Goal: Task Accomplishment & Management: Manage account settings

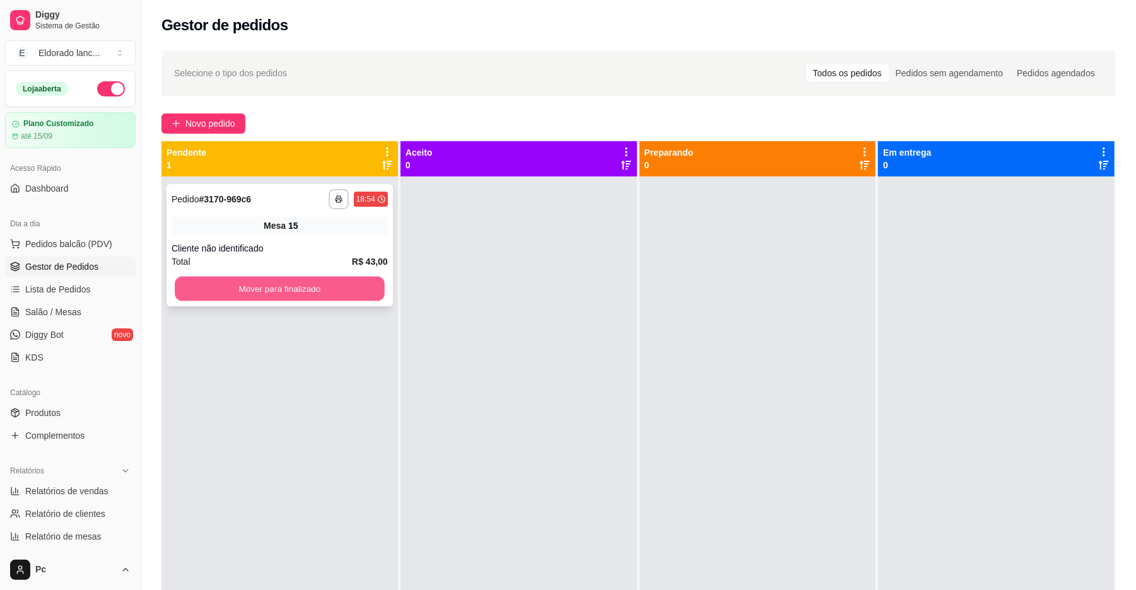
click at [354, 290] on button "Mover para finalizado" at bounding box center [279, 289] width 209 height 25
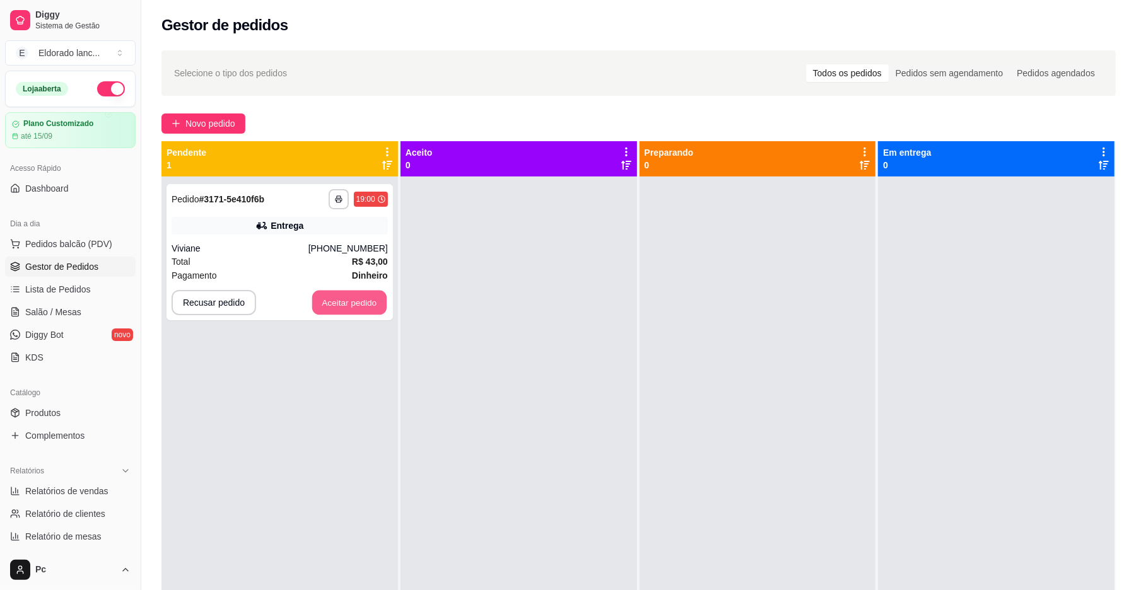
click at [354, 291] on button "Aceitar pedido" at bounding box center [349, 303] width 74 height 25
click at [380, 310] on button "Aceitar pedido" at bounding box center [349, 302] width 77 height 25
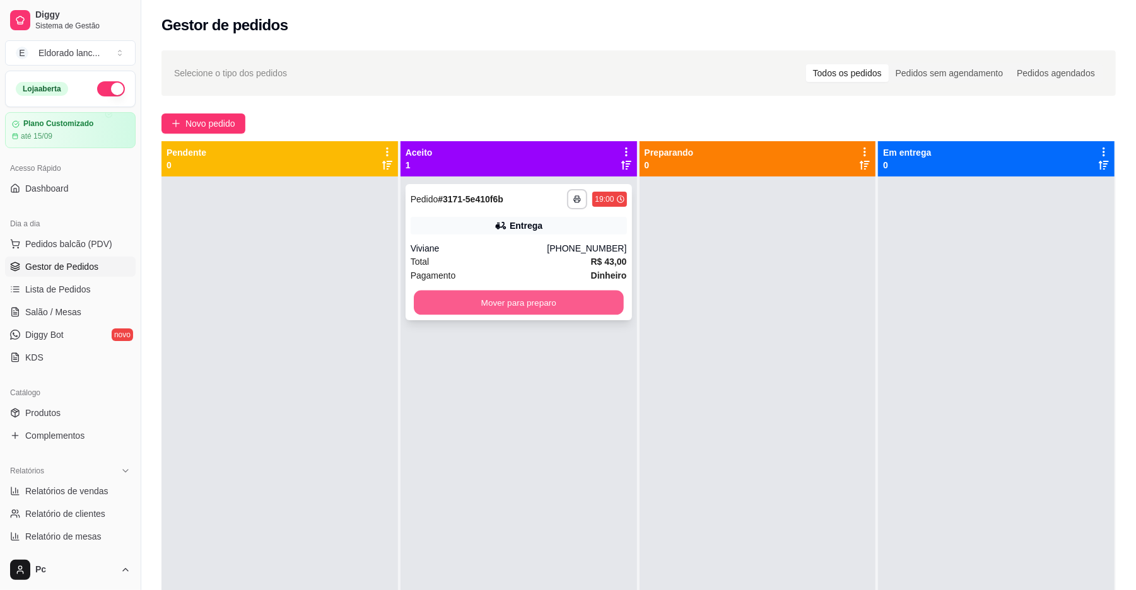
click at [499, 308] on button "Mover para preparo" at bounding box center [518, 303] width 209 height 25
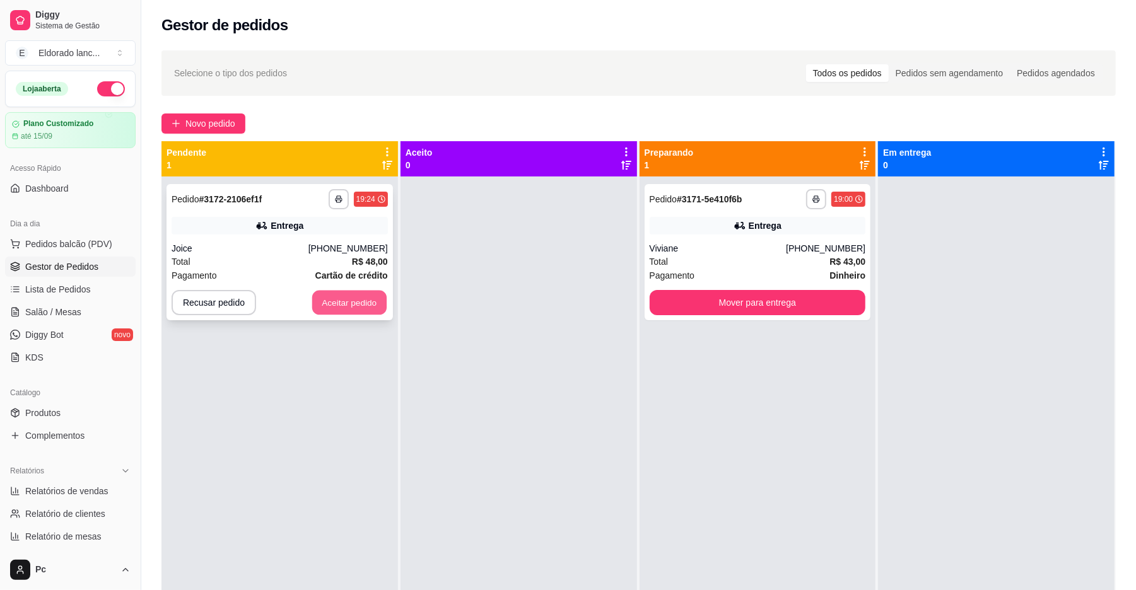
click at [371, 303] on button "Aceitar pedido" at bounding box center [349, 303] width 74 height 25
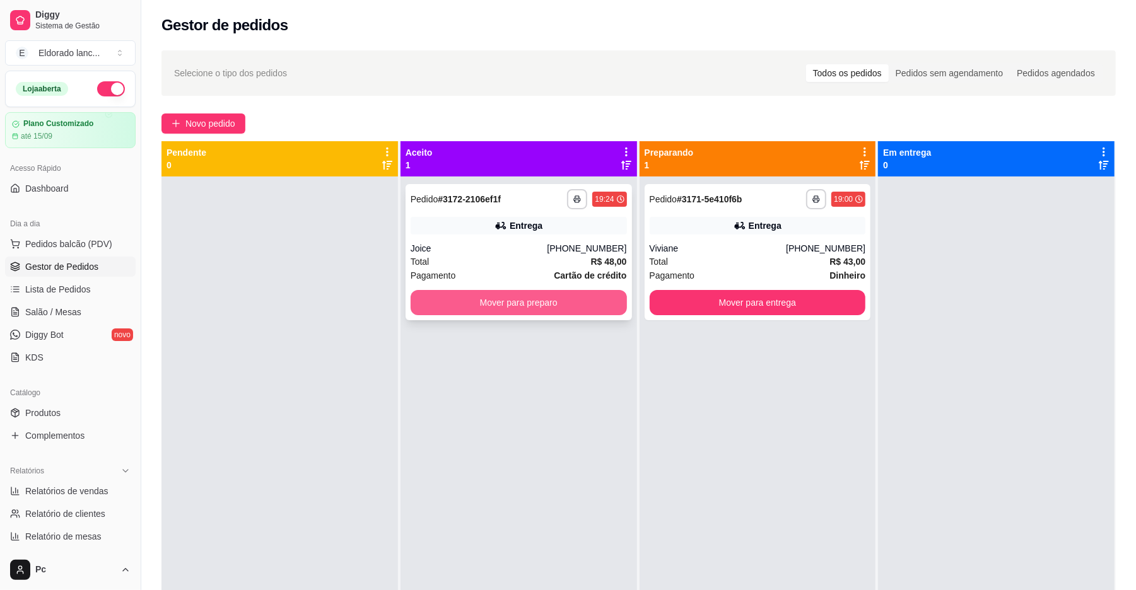
click at [546, 301] on button "Mover para preparo" at bounding box center [519, 302] width 216 height 25
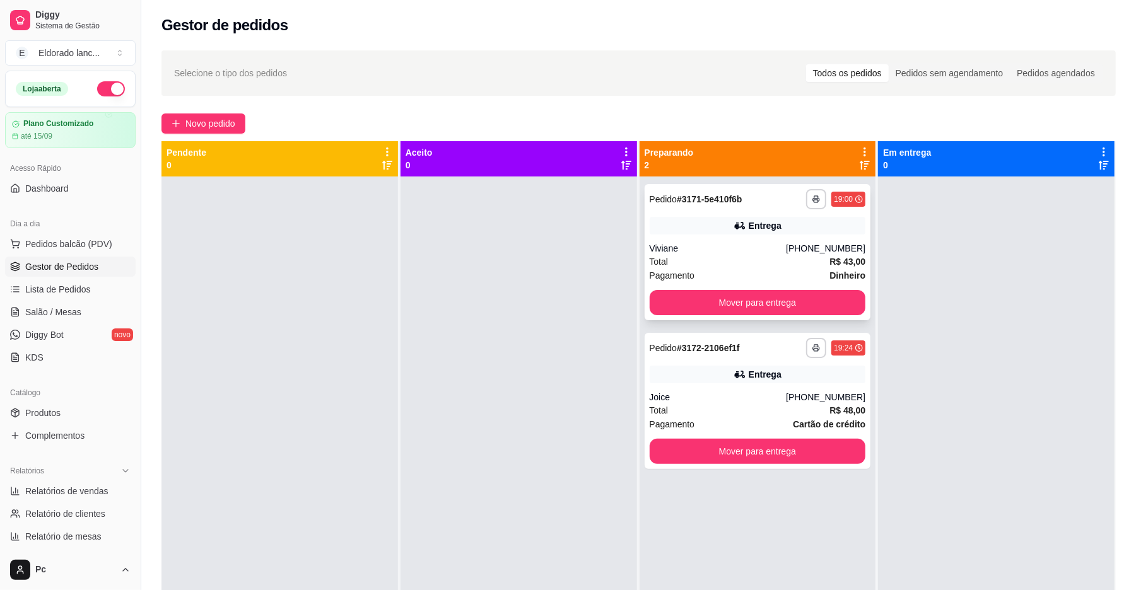
click at [808, 260] on div "Total R$ 43,00" at bounding box center [757, 262] width 216 height 14
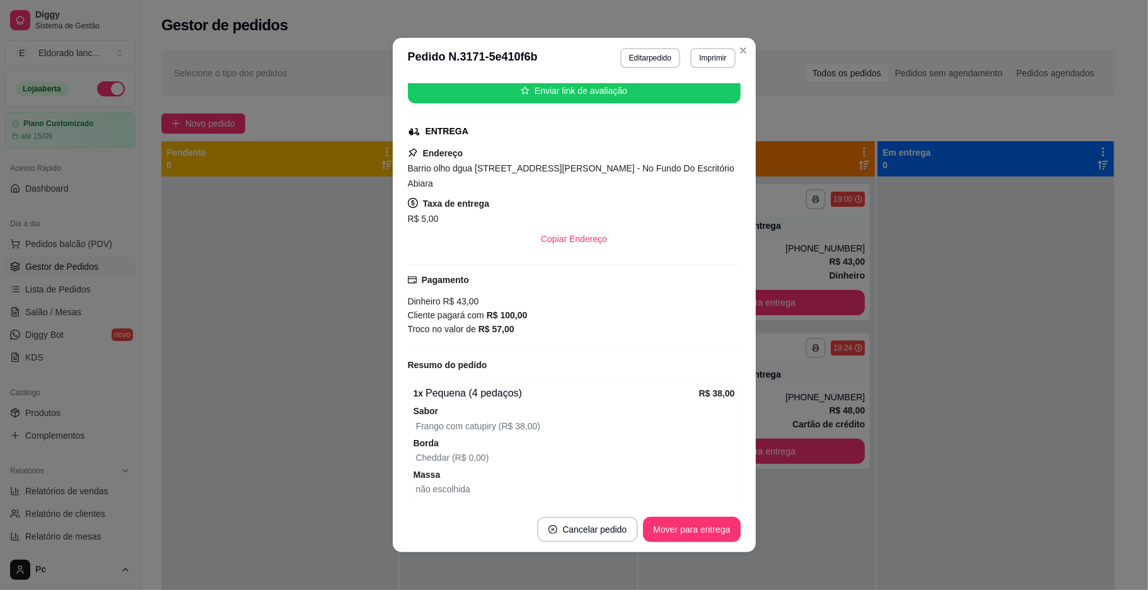
scroll to position [163, 0]
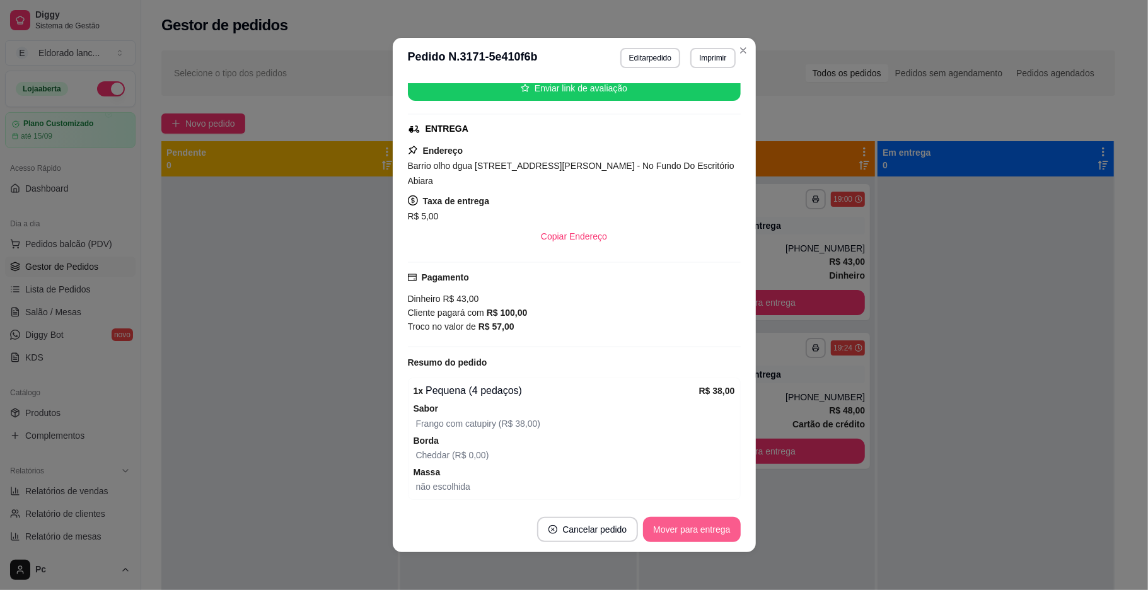
click at [691, 535] on button "Mover para entrega" at bounding box center [691, 529] width 97 height 25
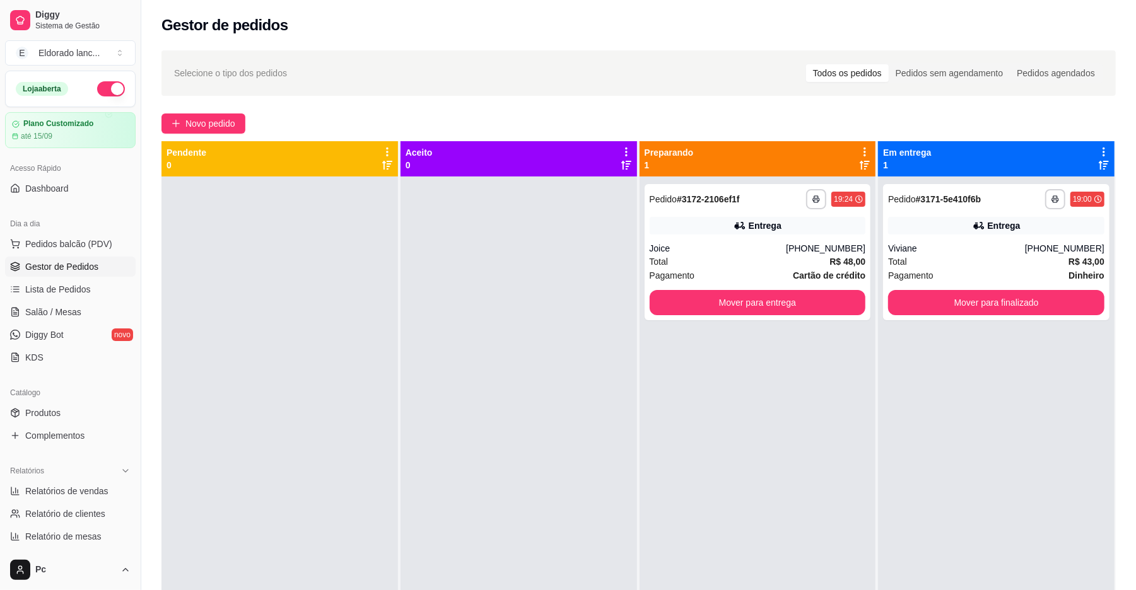
click at [436, 586] on div at bounding box center [518, 472] width 236 height 590
click at [750, 301] on button "Mover para entrega" at bounding box center [757, 302] width 216 height 25
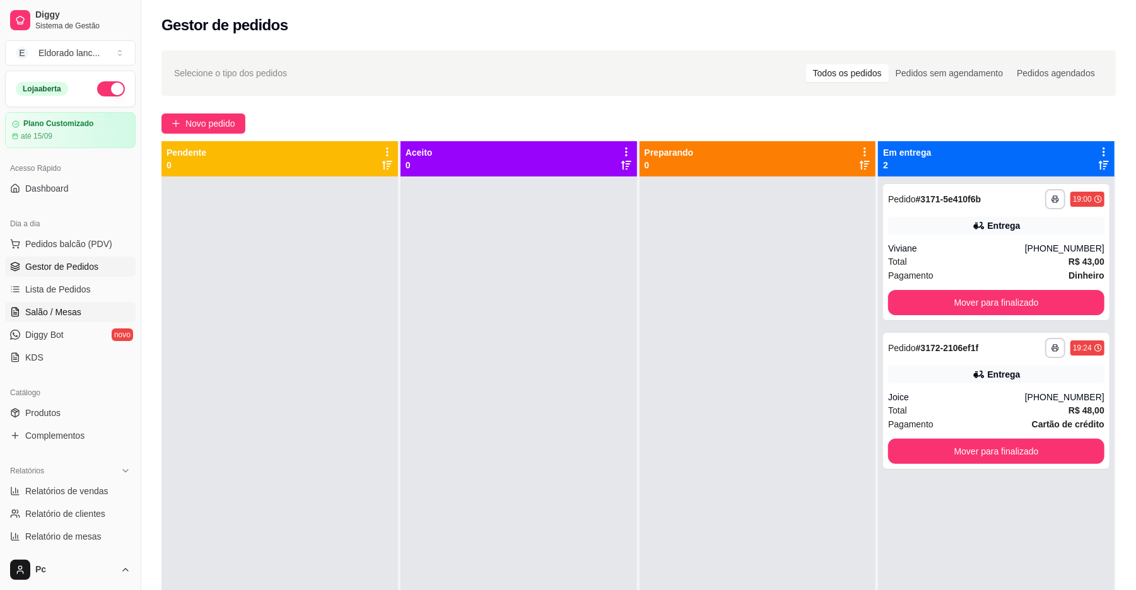
click at [72, 312] on span "Salão / Mesas" at bounding box center [53, 312] width 56 height 13
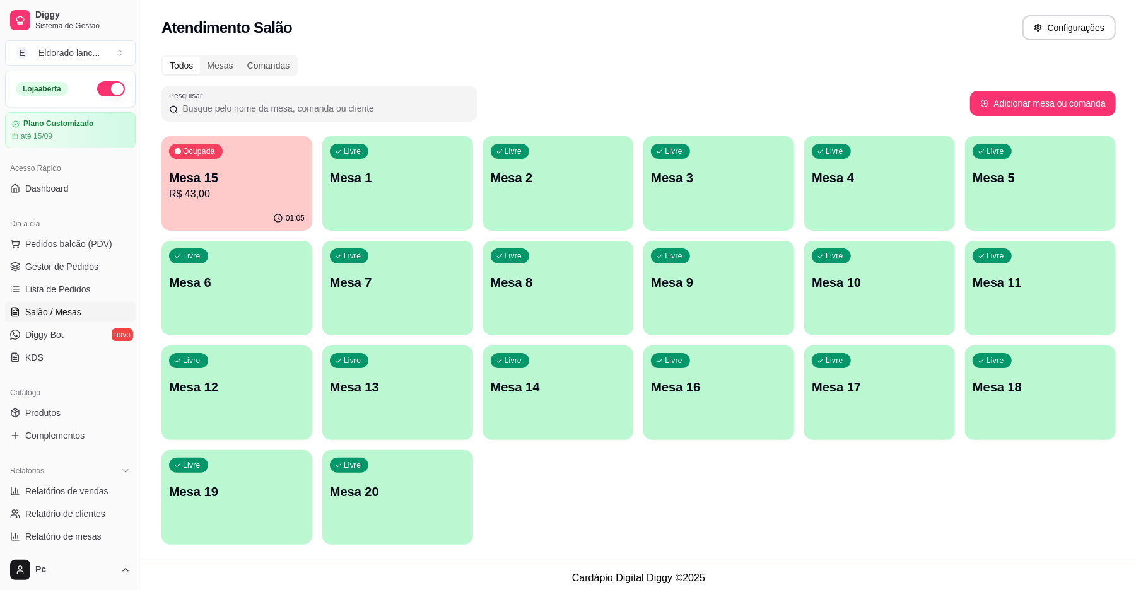
click at [267, 213] on div "01:05" at bounding box center [236, 218] width 151 height 25
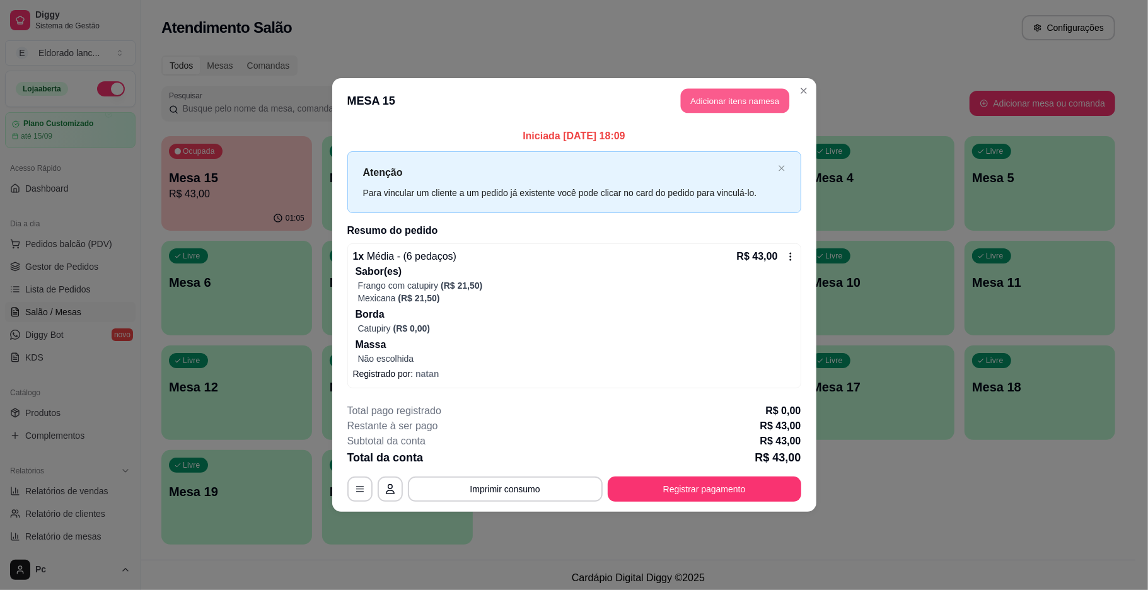
click at [704, 100] on button "Adicionar itens na mesa" at bounding box center [735, 101] width 108 height 25
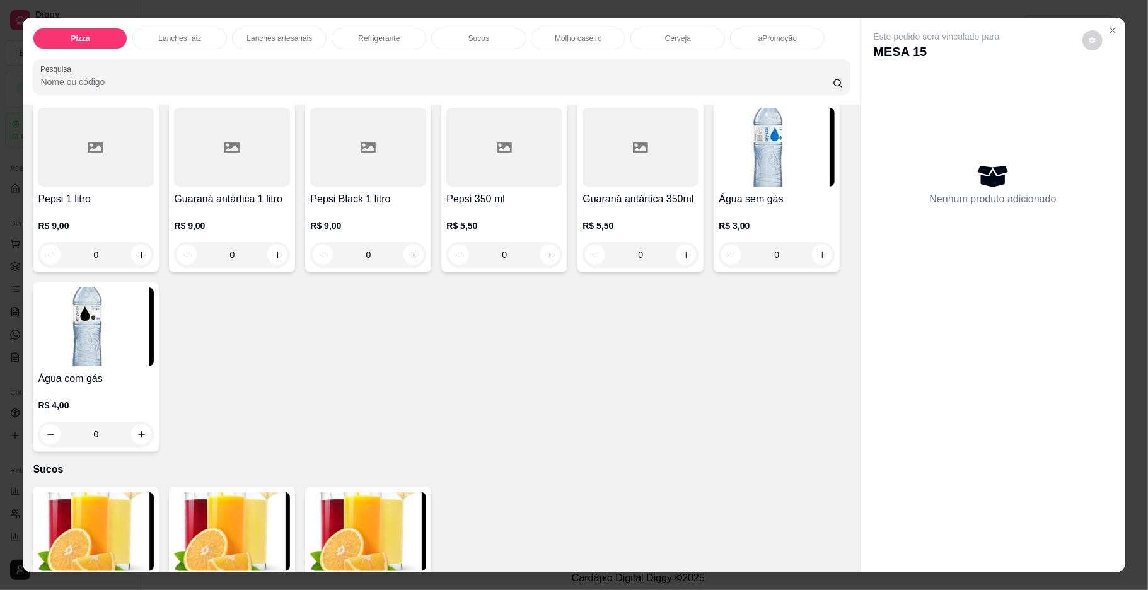
scroll to position [1720, 0]
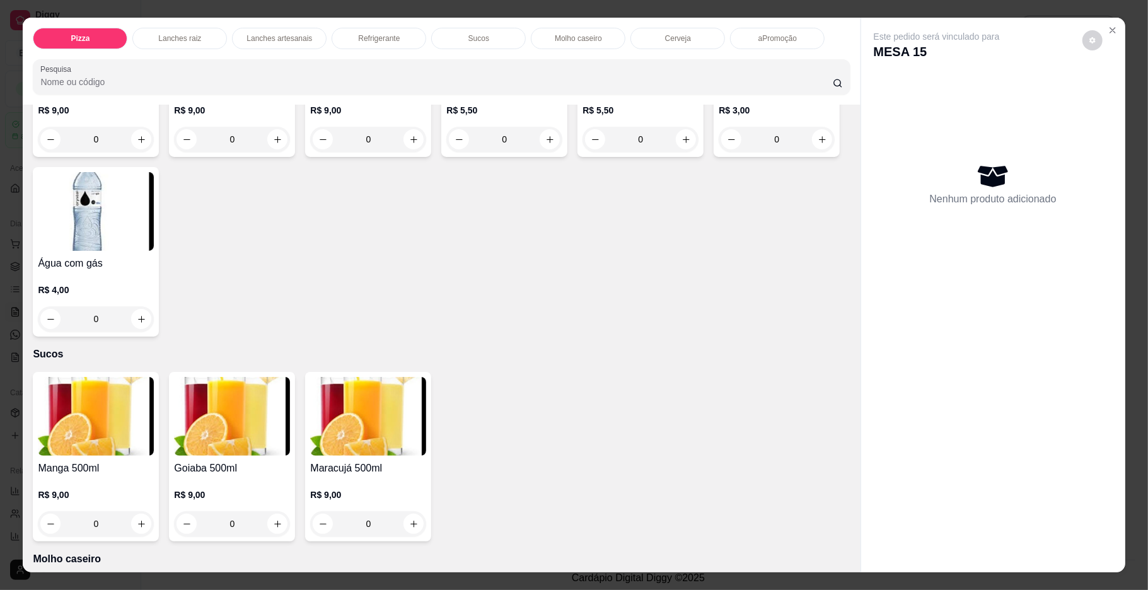
drag, startPoint x: 863, startPoint y: 372, endPoint x: 855, endPoint y: 421, distance: 49.8
click at [861, 421] on div "Este pedido será vinculado para MESA 15 Nenhum produto adicionado" at bounding box center [993, 285] width 264 height 535
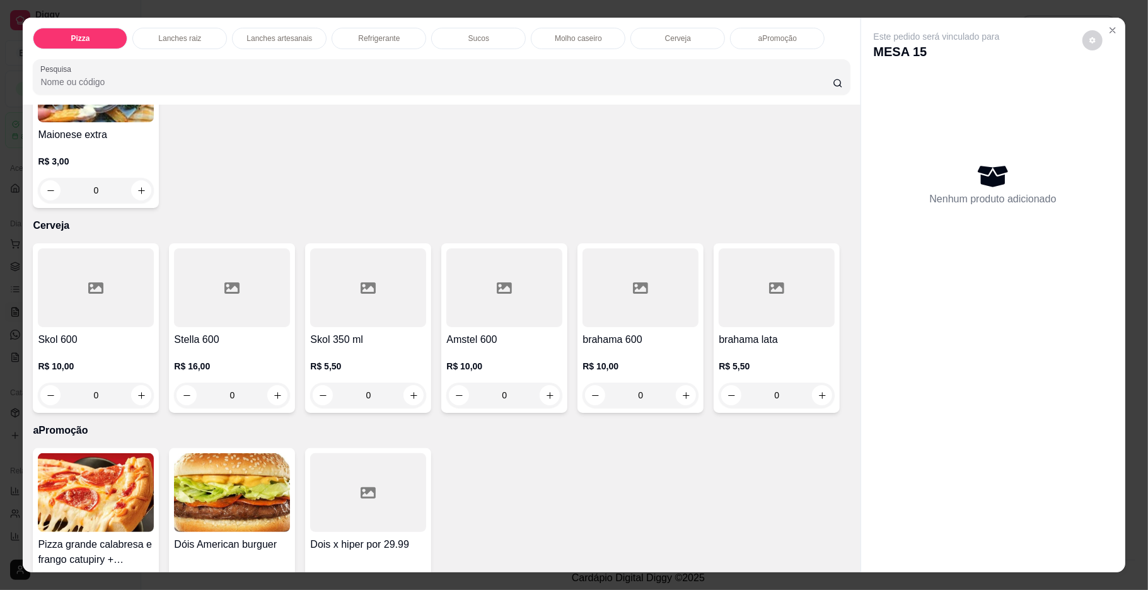
scroll to position [2375, 0]
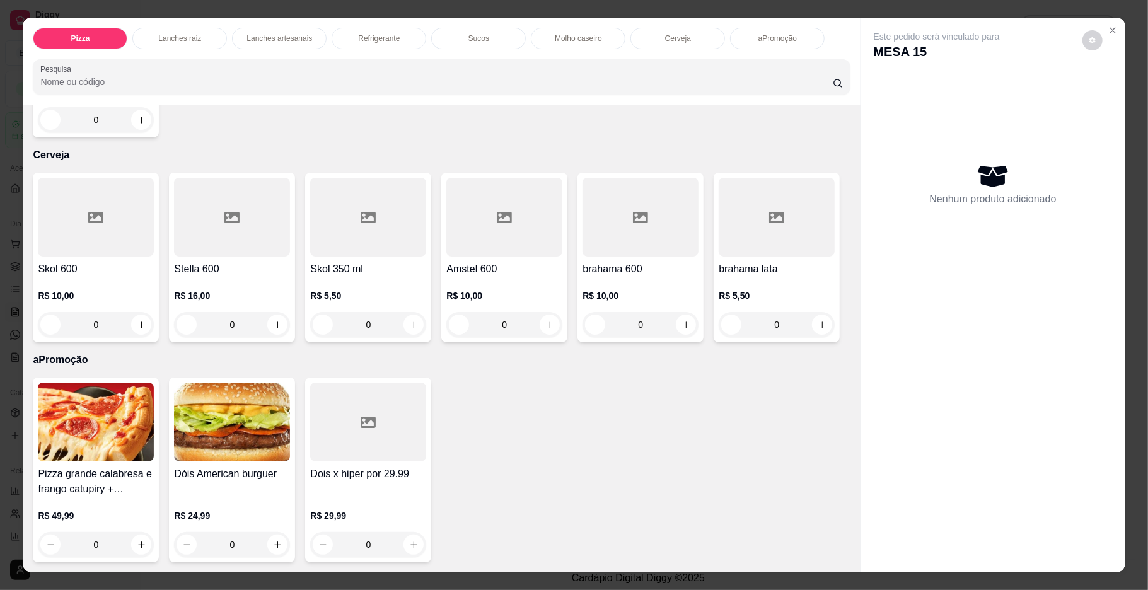
type input "1"
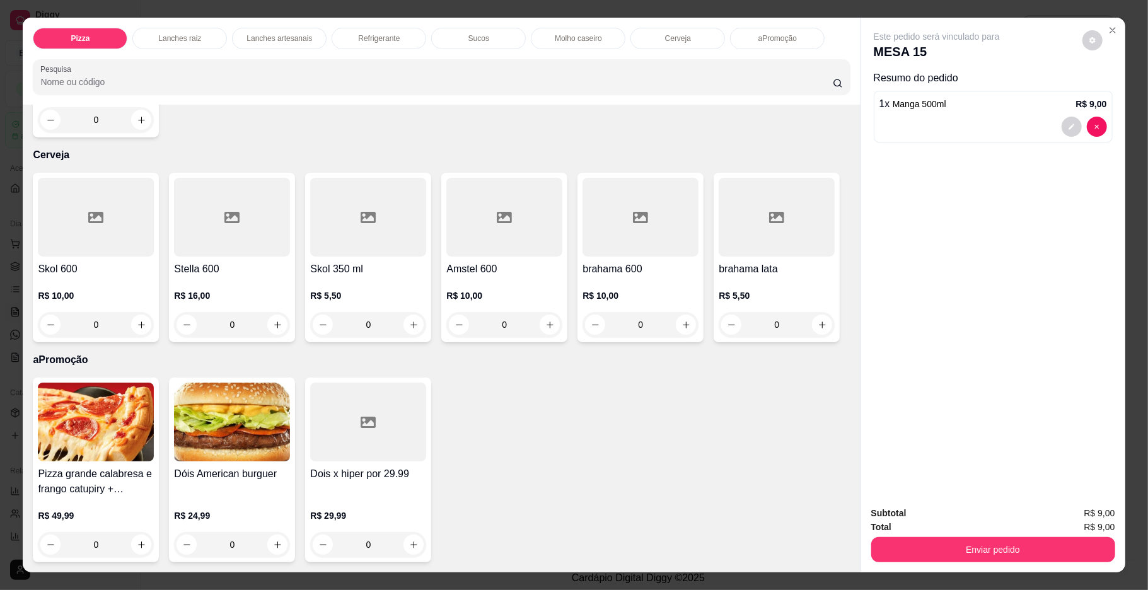
scroll to position [2376, 0]
click at [1000, 551] on button "Enviar pedido" at bounding box center [993, 549] width 244 height 25
click at [938, 515] on button "Não registrar e enviar pedido" at bounding box center [950, 518] width 127 height 23
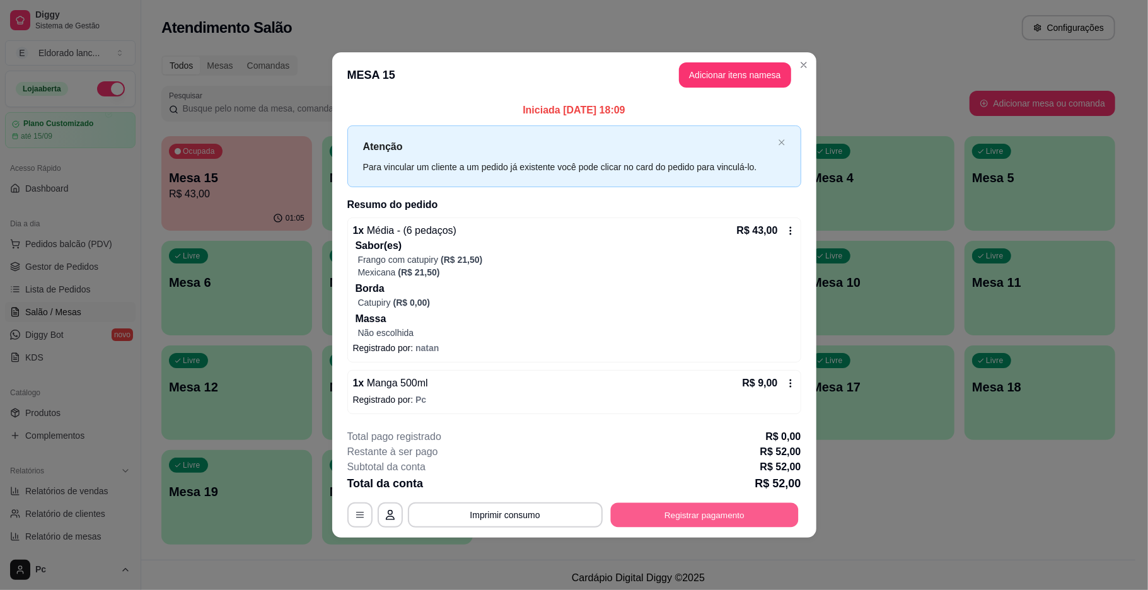
click at [778, 512] on button "Registrar pagamento" at bounding box center [704, 515] width 188 height 25
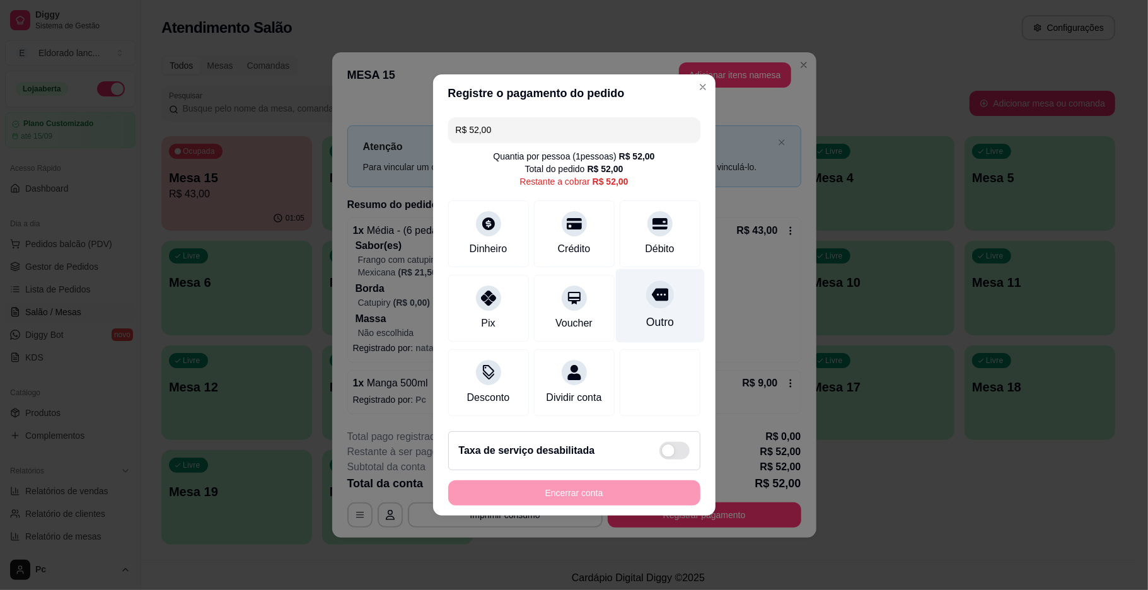
click at [634, 303] on div "Outro" at bounding box center [659, 306] width 89 height 74
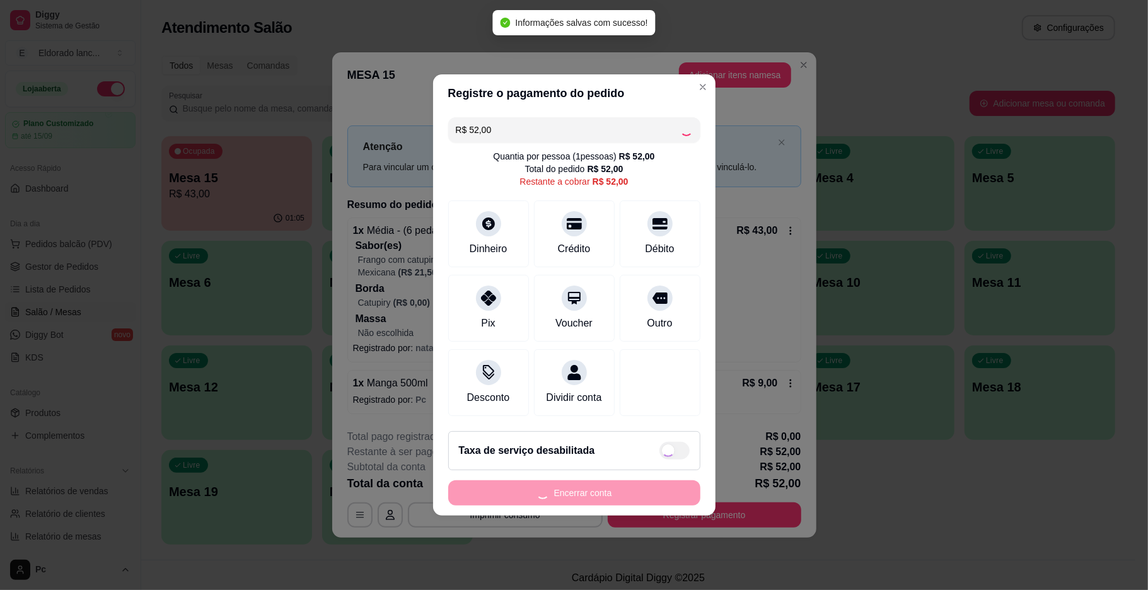
type input "R$ 0,00"
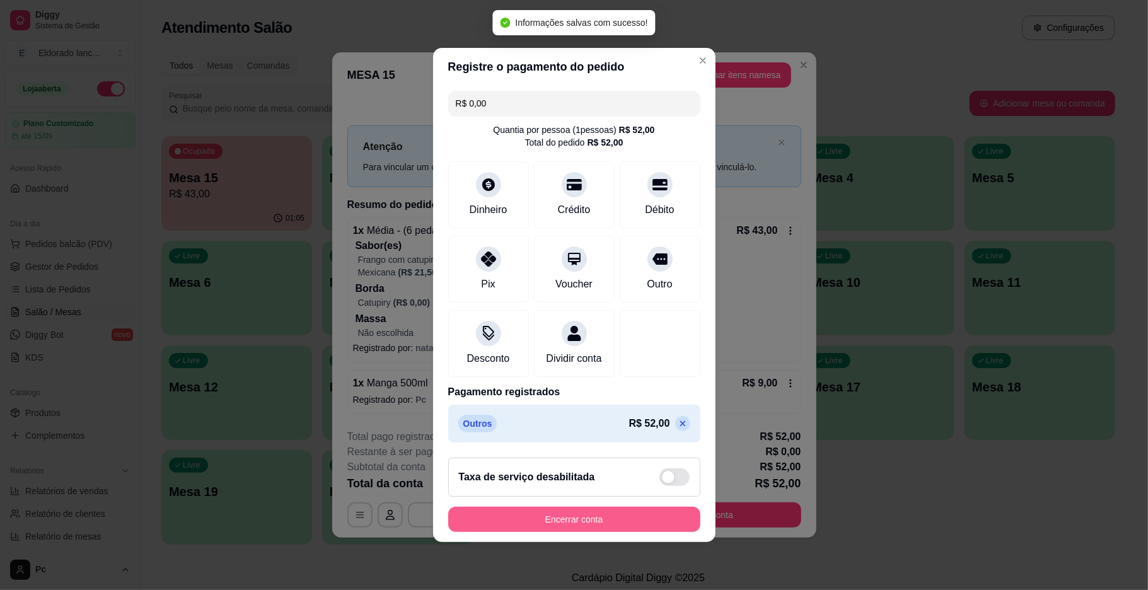
click at [586, 518] on button "Encerrar conta" at bounding box center [574, 519] width 252 height 25
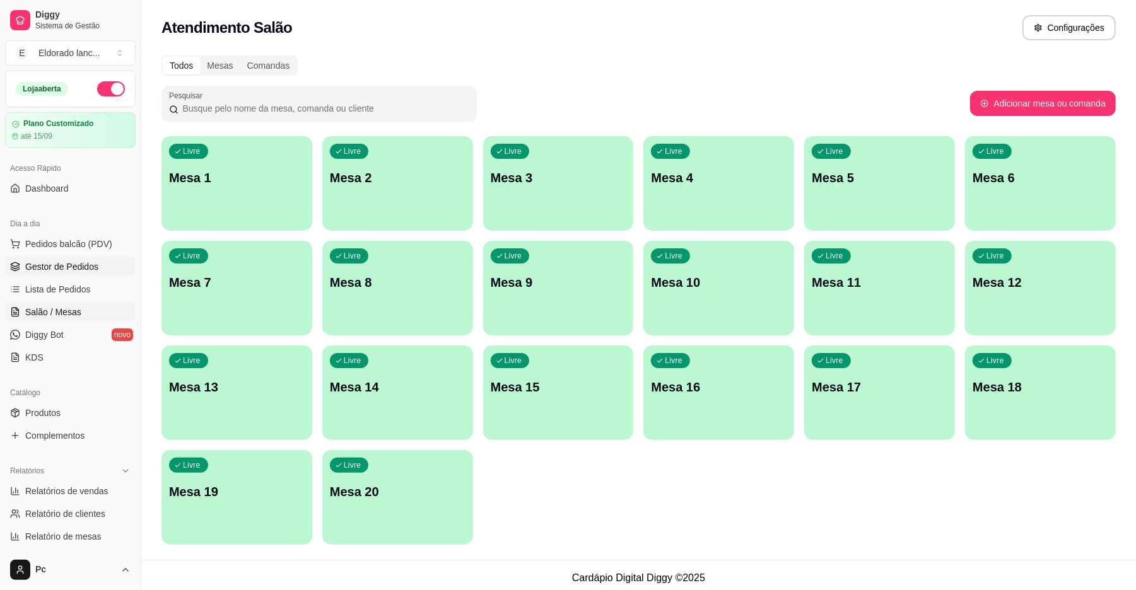
click at [82, 257] on link "Gestor de Pedidos" at bounding box center [70, 267] width 131 height 20
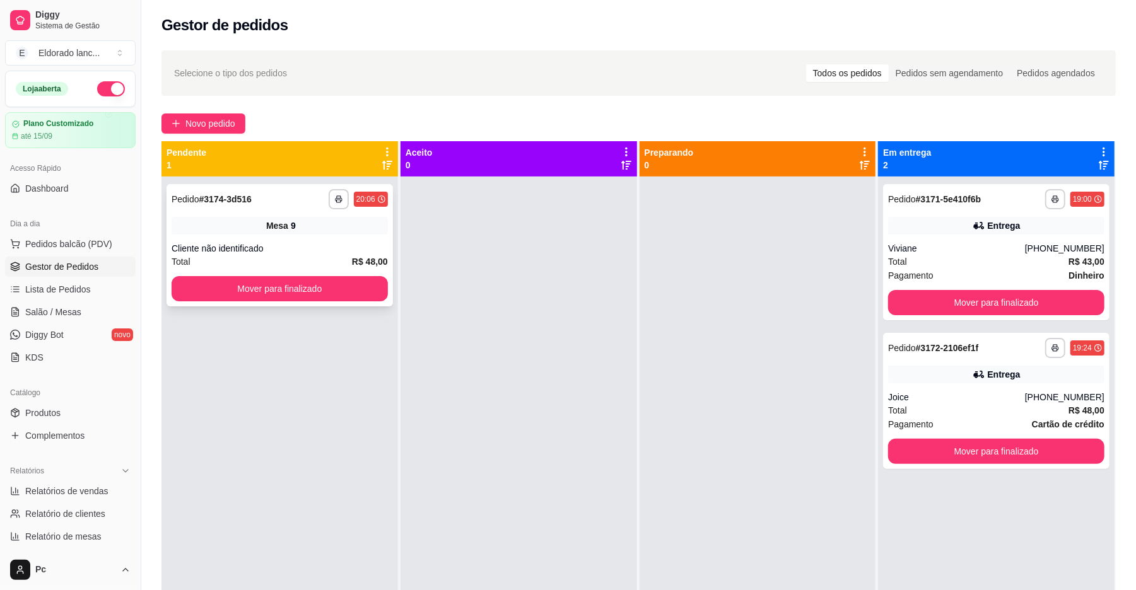
click at [308, 241] on div "**********" at bounding box center [279, 245] width 226 height 122
click at [95, 290] on link "Lista de Pedidos" at bounding box center [70, 289] width 131 height 20
click at [91, 323] on ul "Pedidos balcão (PDV) Gestor de Pedidos Lista de Pedidos Salão / Mesas Diggy Bot…" at bounding box center [70, 301] width 131 height 134
click at [89, 317] on link "Salão / Mesas" at bounding box center [70, 312] width 131 height 20
click at [77, 313] on span "Salão / Mesas" at bounding box center [53, 312] width 56 height 13
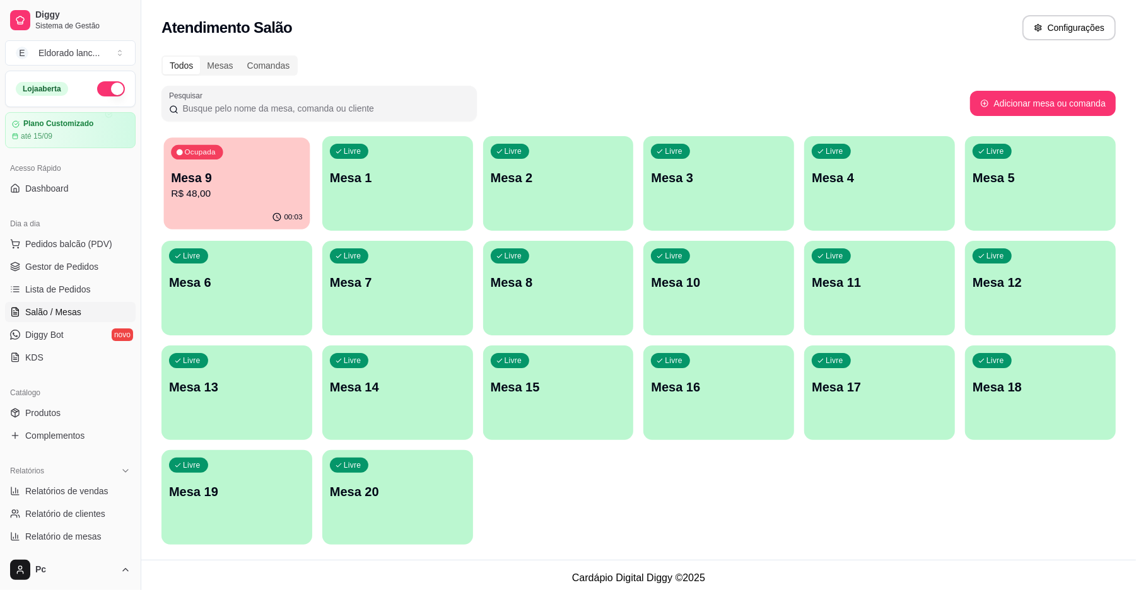
click at [221, 204] on div "Ocupada Mesa 9 R$ 48,00" at bounding box center [237, 171] width 146 height 68
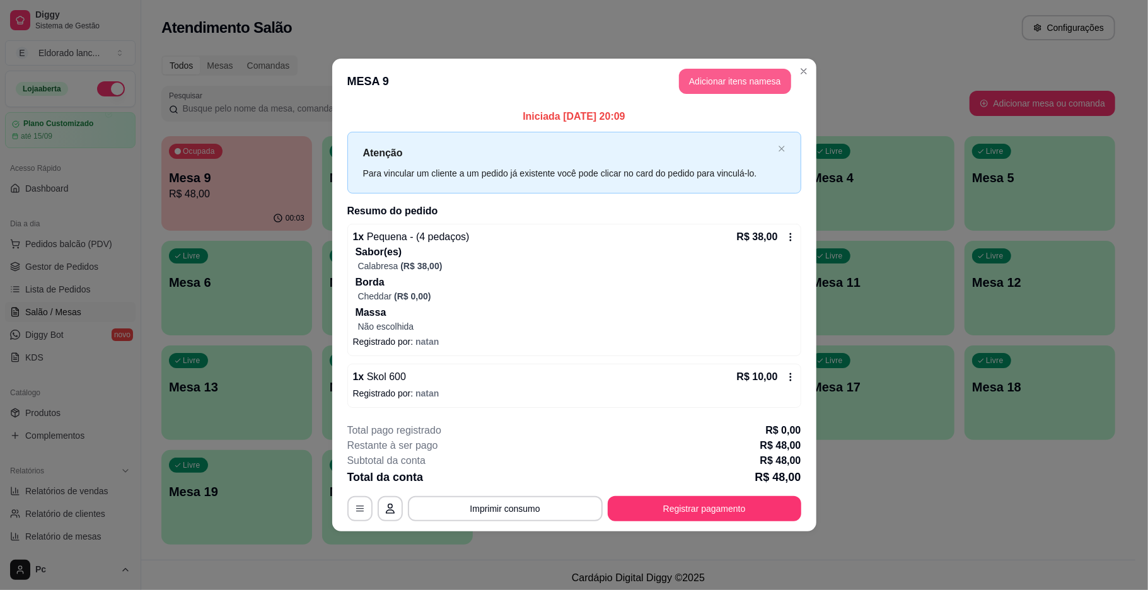
click at [745, 79] on button "Adicionar itens na mesa" at bounding box center [735, 81] width 112 height 25
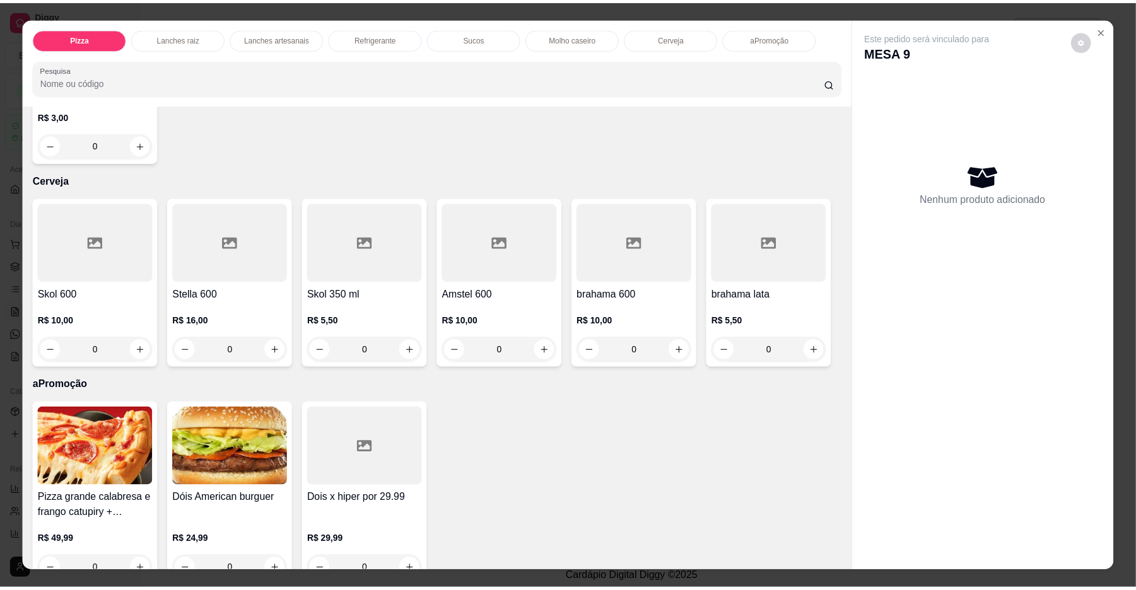
scroll to position [2561, 0]
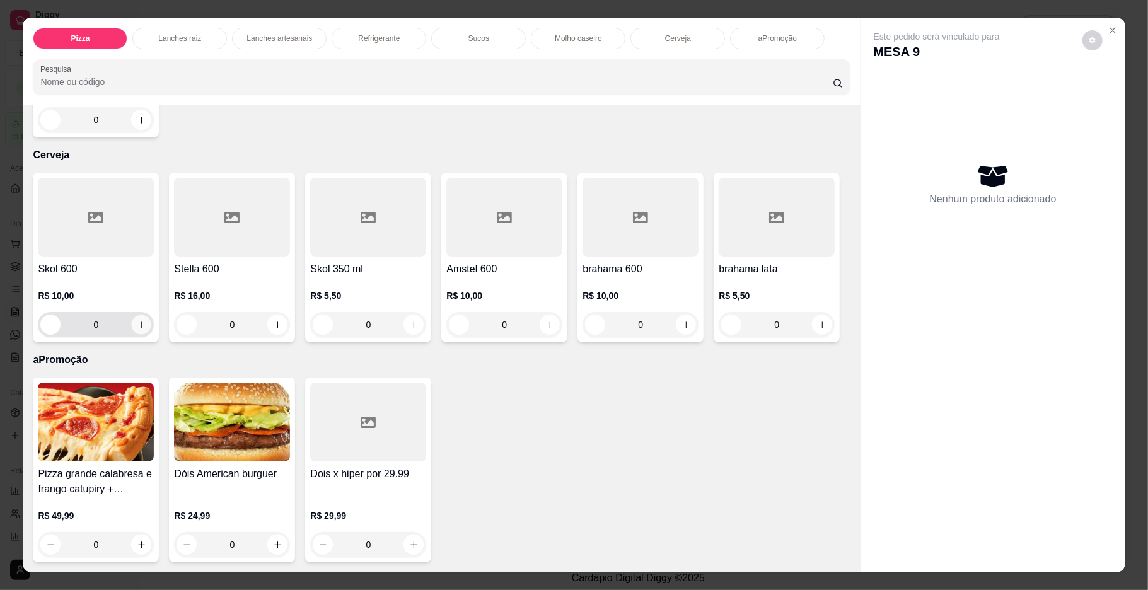
click at [137, 330] on icon "increase-product-quantity" at bounding box center [141, 324] width 9 height 9
type input "1"
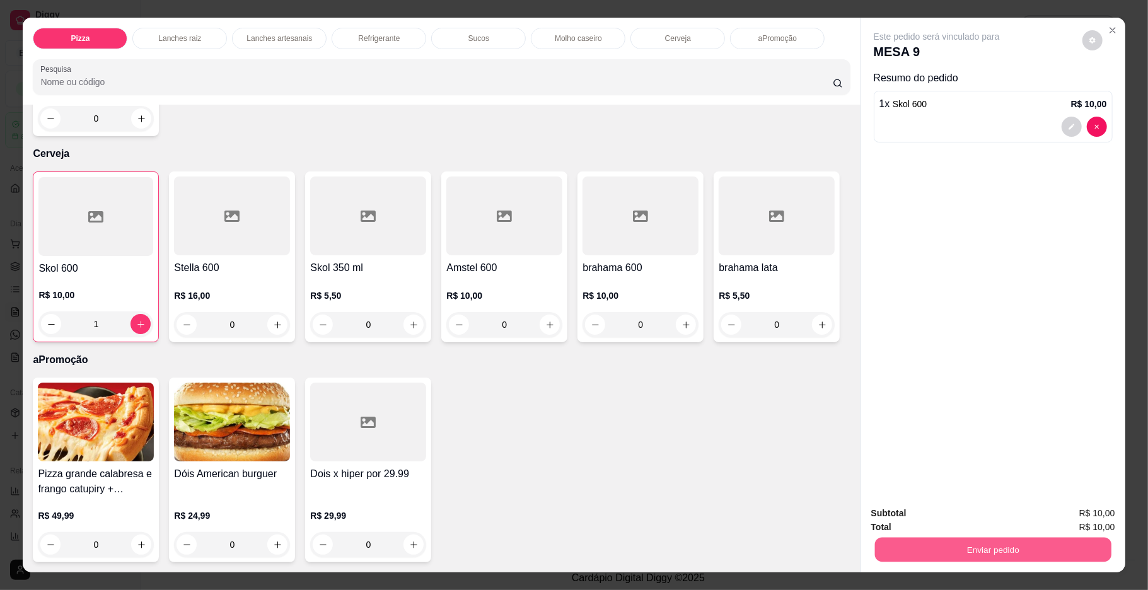
click at [947, 550] on button "Enviar pedido" at bounding box center [993, 550] width 236 height 25
click at [952, 518] on button "Não registrar e enviar pedido" at bounding box center [950, 518] width 127 height 23
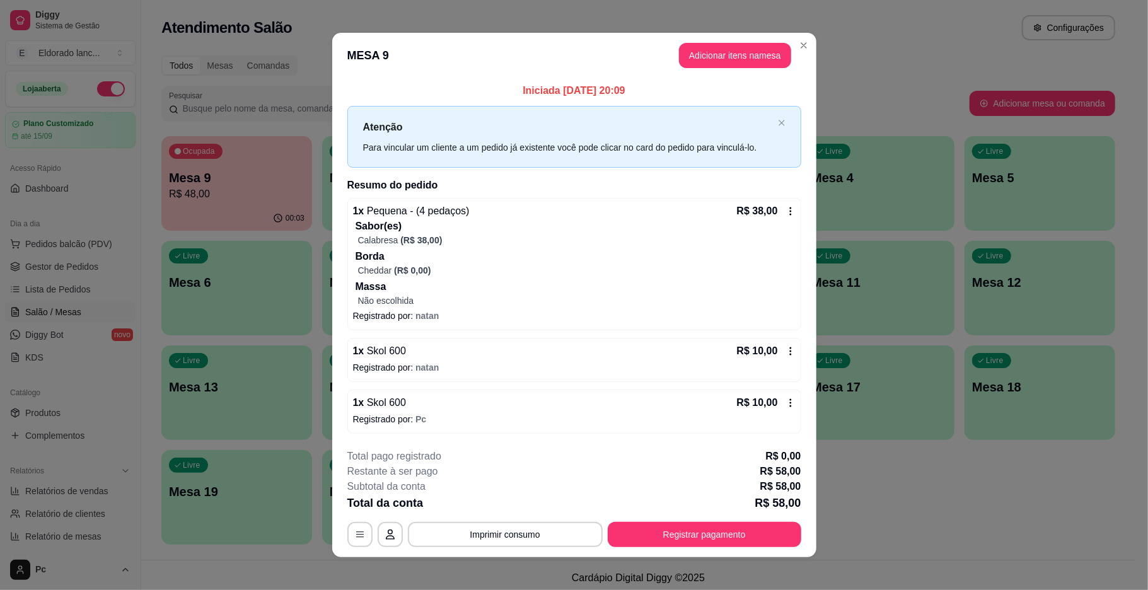
click at [747, 549] on footer "**********" at bounding box center [574, 498] width 484 height 119
click at [743, 541] on button "Registrar pagamento" at bounding box center [704, 534] width 188 height 25
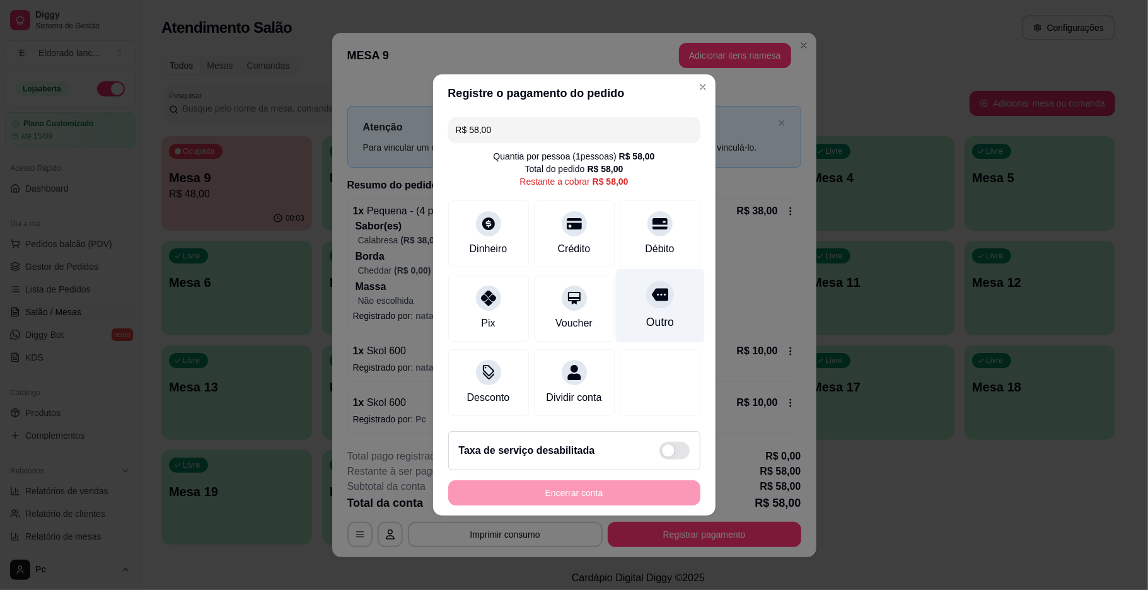
click at [660, 296] on div at bounding box center [660, 295] width 28 height 28
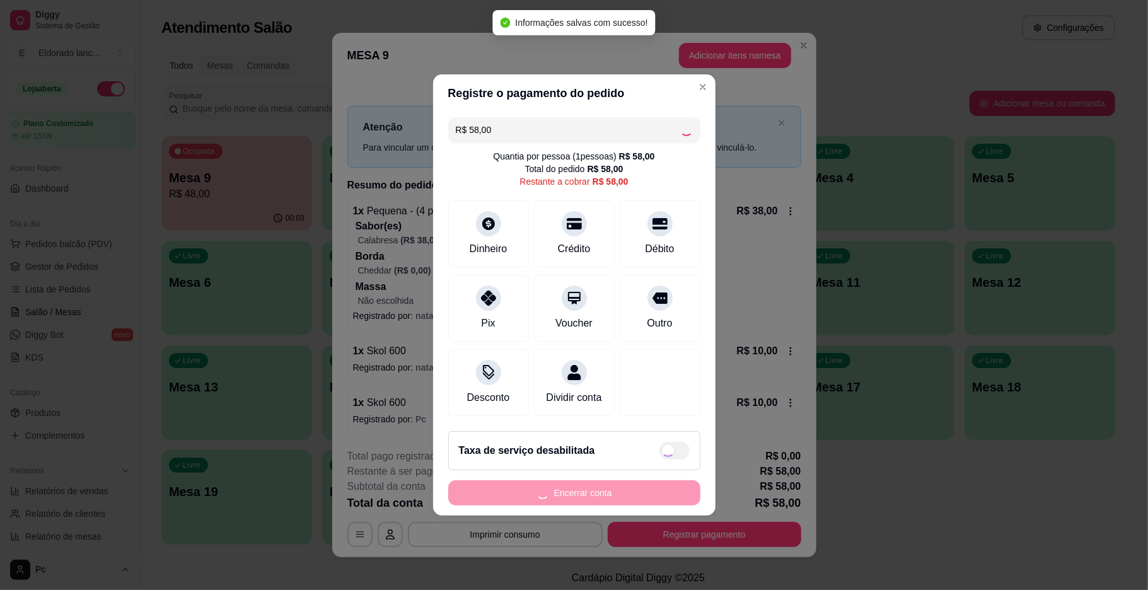
type input "R$ 0,00"
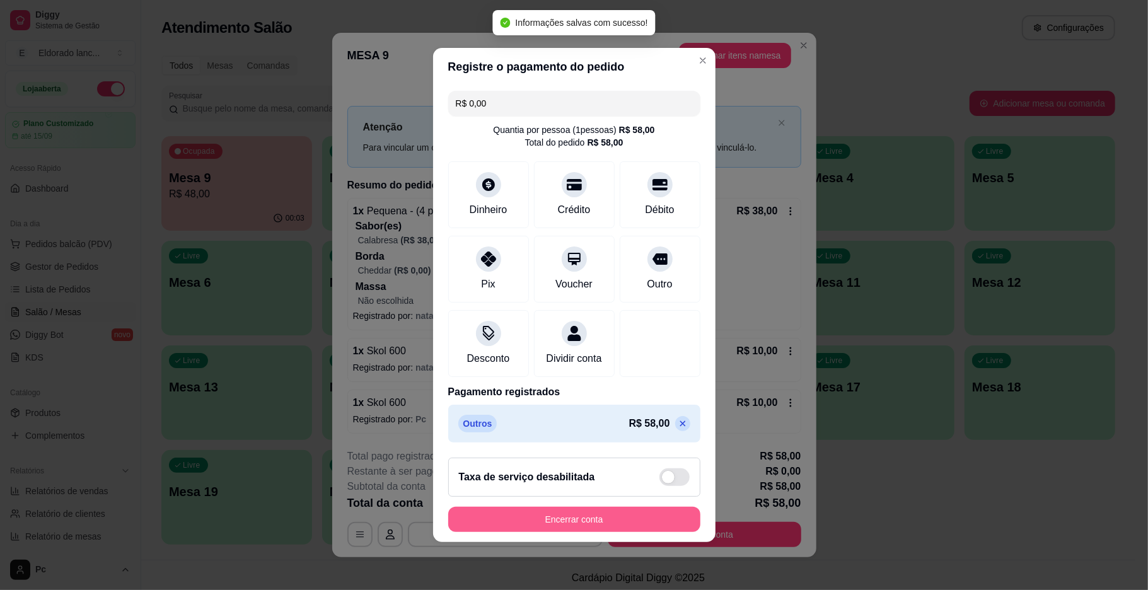
click at [617, 523] on button "Encerrar conta" at bounding box center [574, 519] width 252 height 25
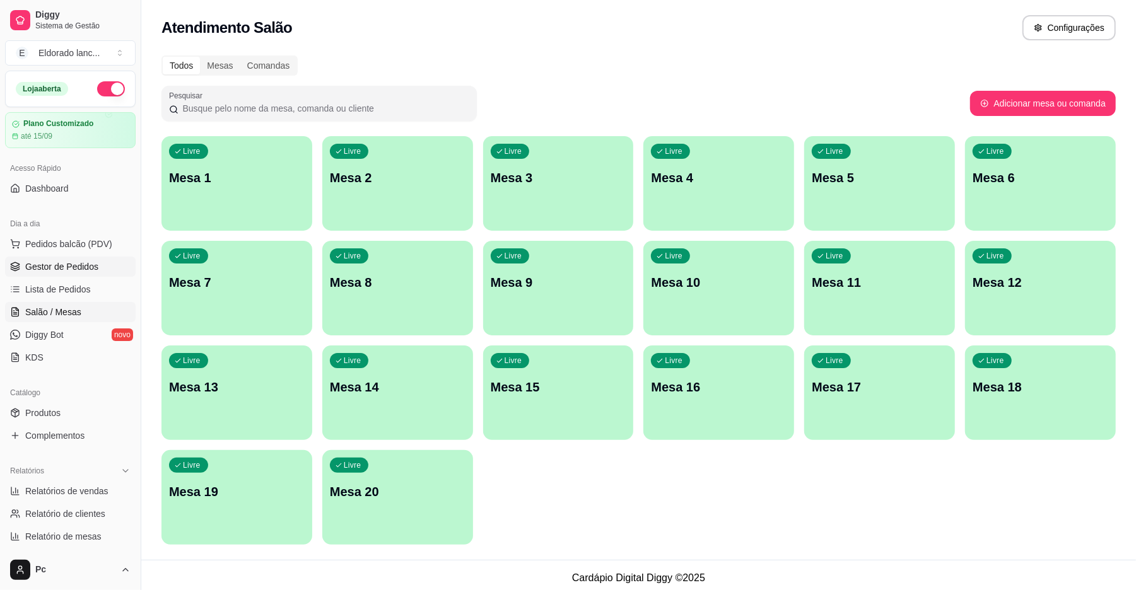
click at [95, 268] on span "Gestor de Pedidos" at bounding box center [61, 266] width 73 height 13
